Goal: Information Seeking & Learning: Find specific fact

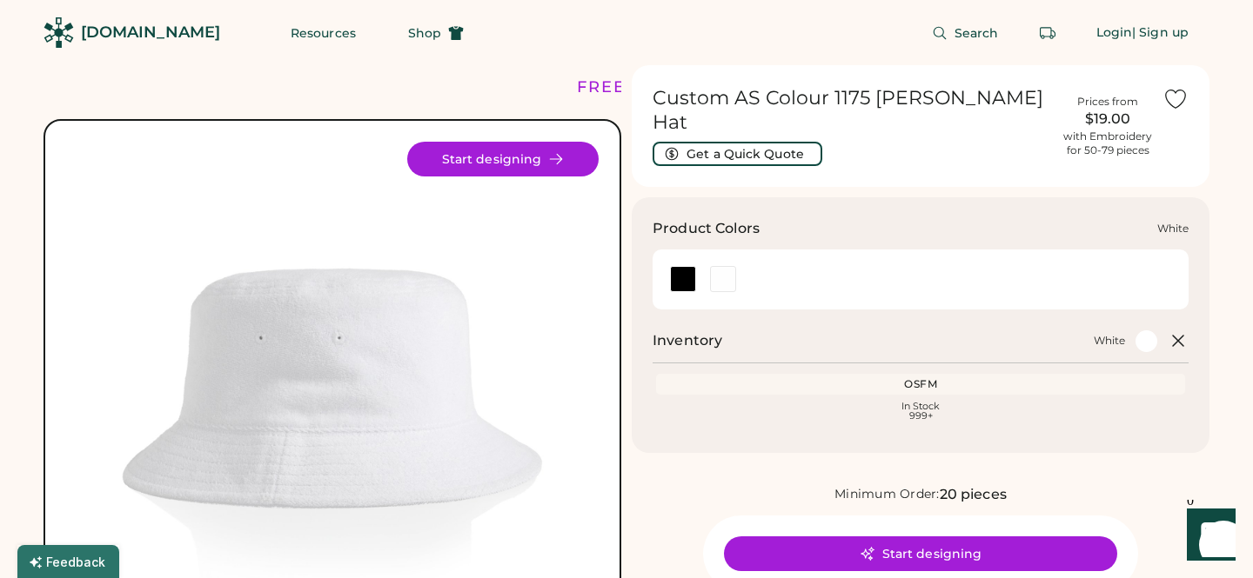
click at [724, 266] on div at bounding box center [723, 279] width 26 height 26
click at [684, 266] on div at bounding box center [683, 279] width 26 height 26
click at [717, 266] on div at bounding box center [723, 279] width 26 height 26
click at [846, 97] on h1 "Custom AS Colour 1175 [PERSON_NAME] Hat" at bounding box center [852, 110] width 400 height 49
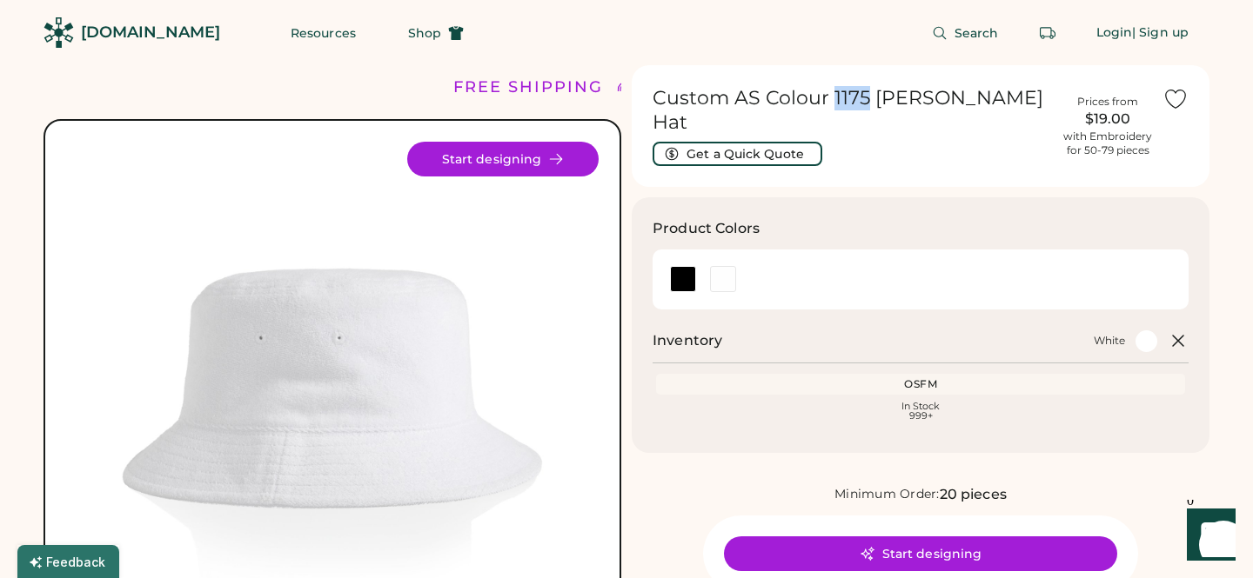
copy h1 "1175"
